Goal: Navigation & Orientation: Go to known website

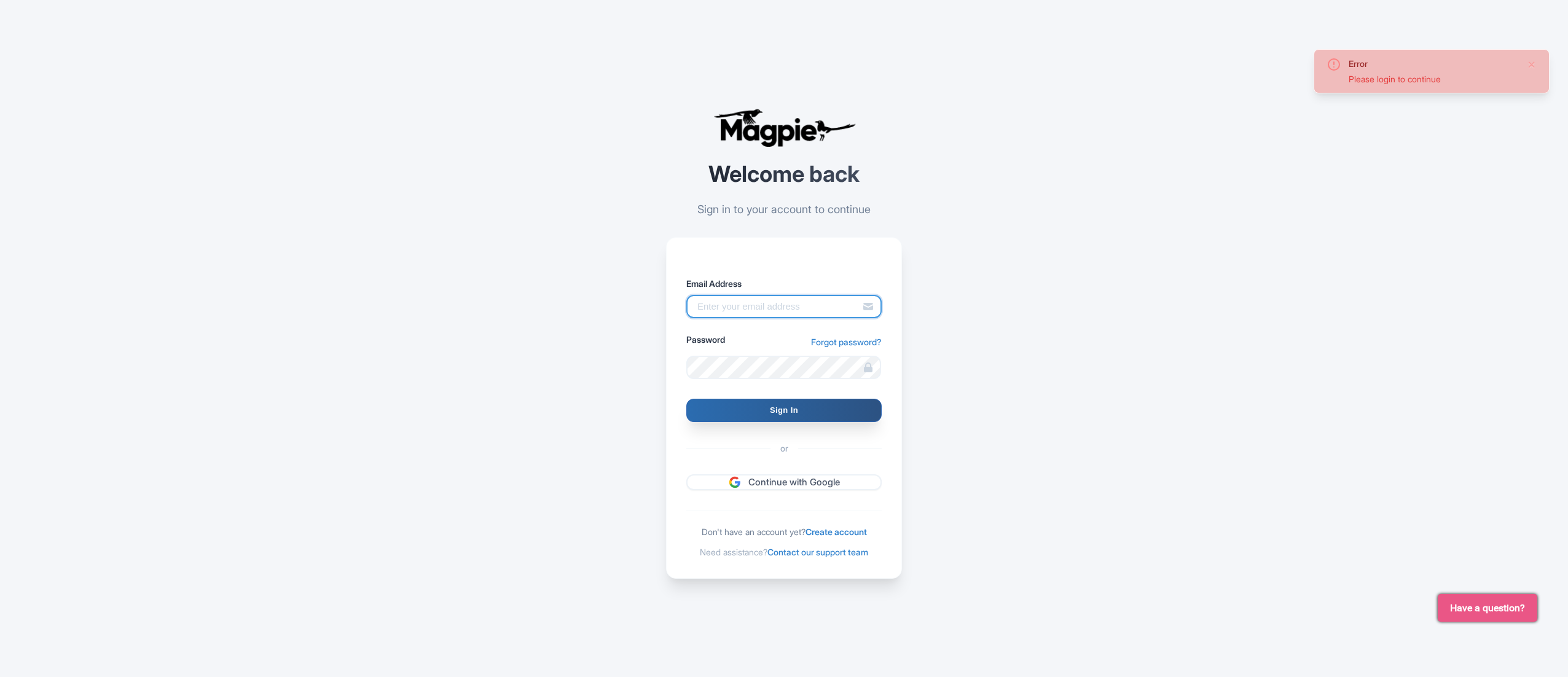
type input "[EMAIL_ADDRESS][DOMAIN_NAME]"
click at [785, 415] on input "Sign In" at bounding box center [784, 411] width 195 height 24
type input "Signing in..."
